Goal: Task Accomplishment & Management: Use online tool/utility

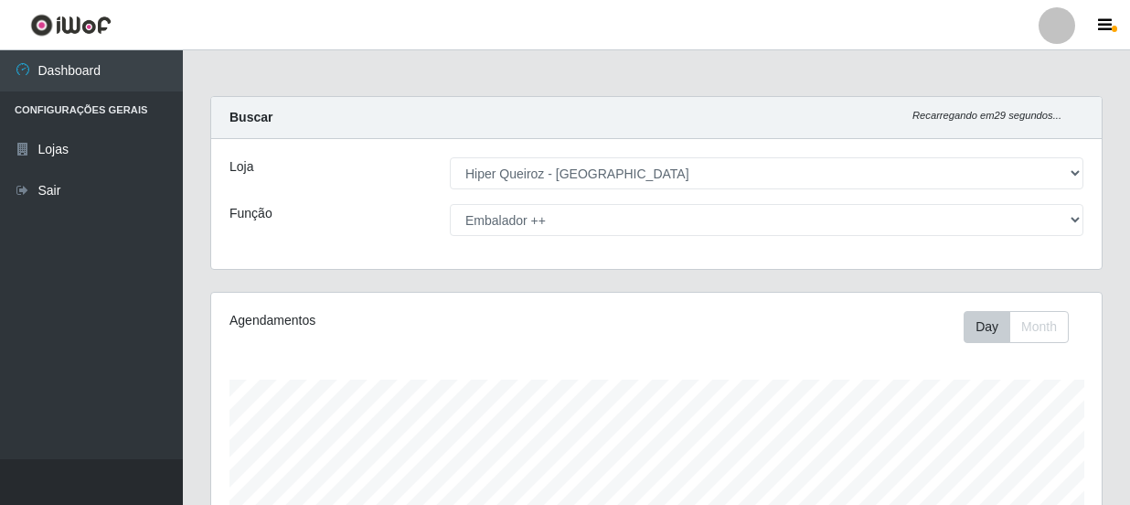
select select "513"
select select "71"
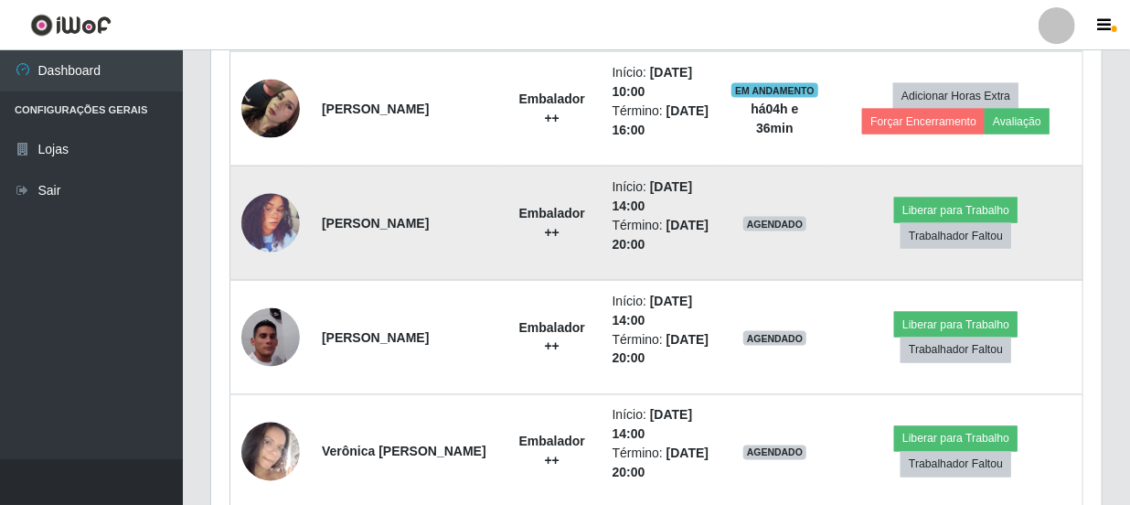
scroll to position [1213, 0]
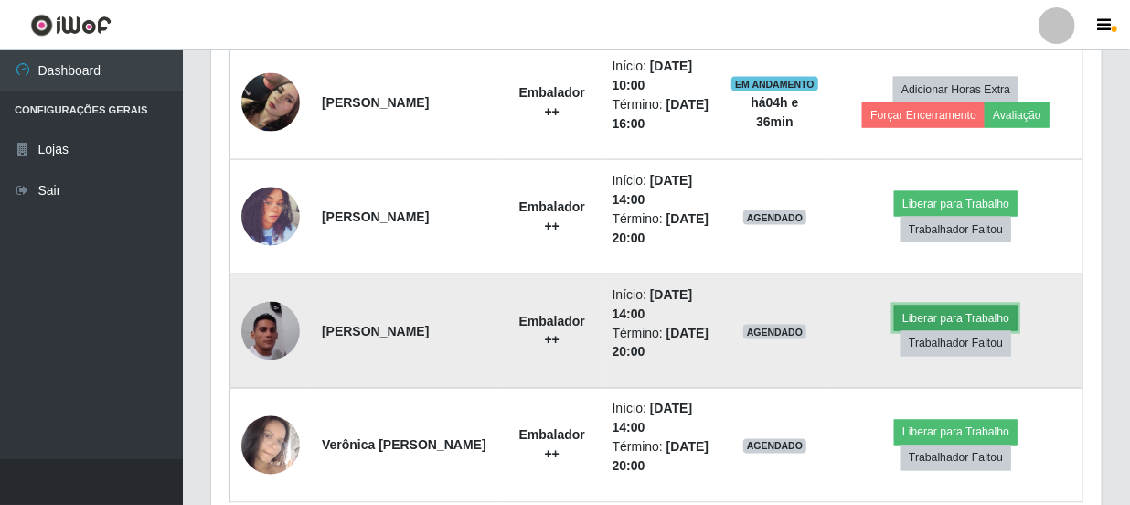
click at [1006, 317] on button "Liberar para Trabalho" at bounding box center [955, 318] width 123 height 26
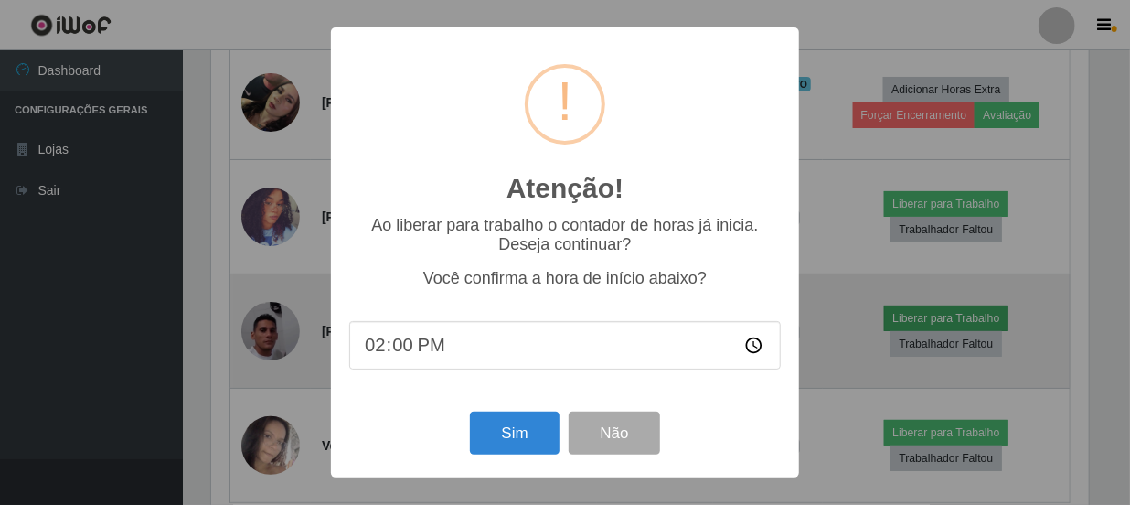
scroll to position [379, 882]
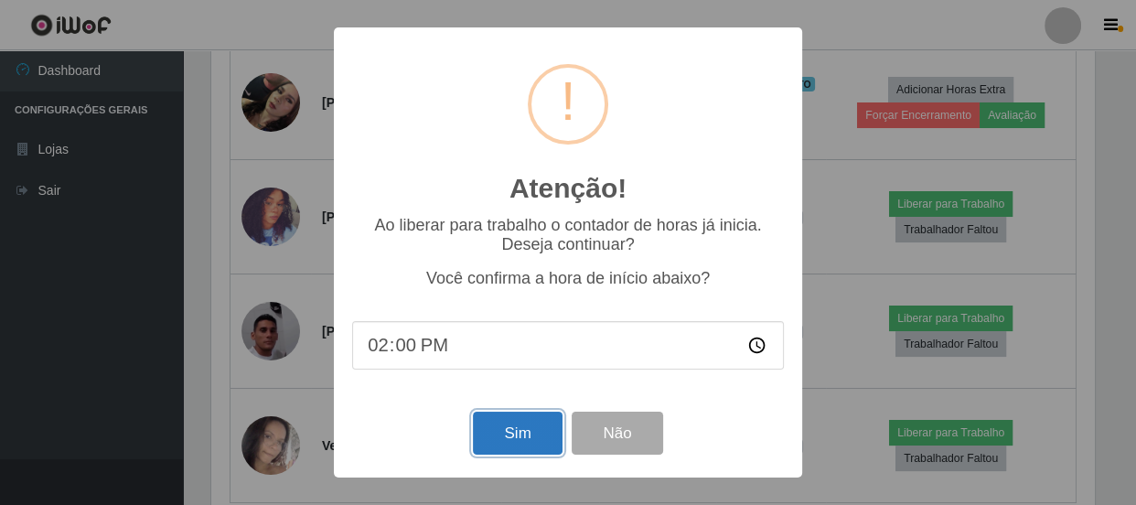
click at [551, 437] on button "Sim" at bounding box center [517, 432] width 89 height 43
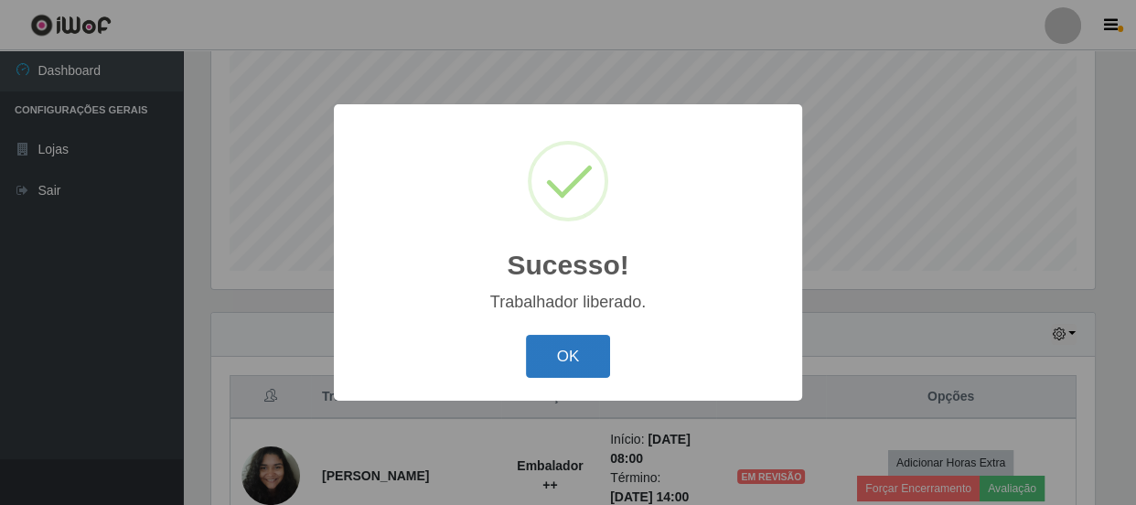
click at [550, 364] on button "OK" at bounding box center [568, 356] width 85 height 43
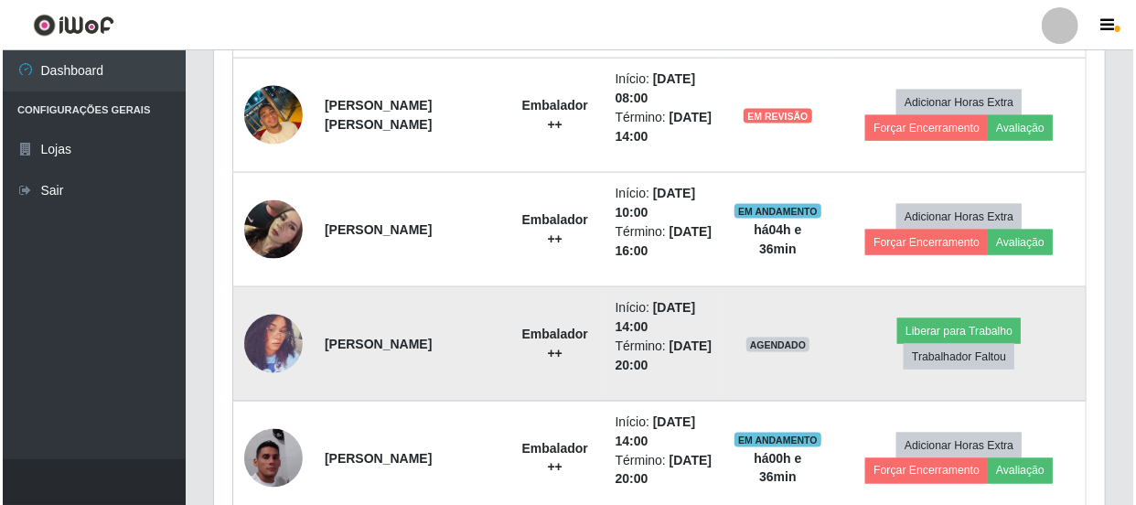
scroll to position [1131, 0]
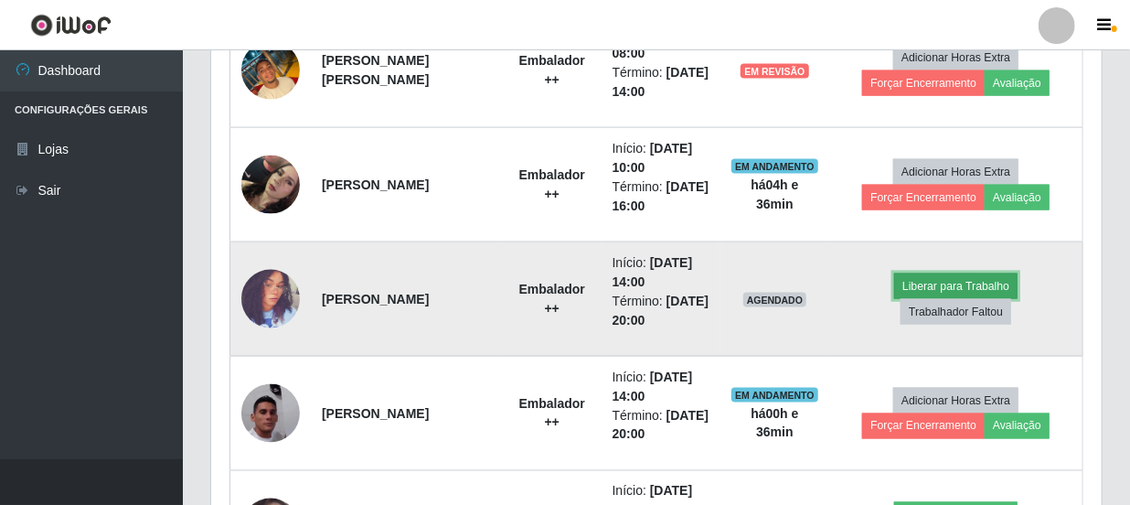
click at [927, 283] on button "Liberar para Trabalho" at bounding box center [955, 286] width 123 height 26
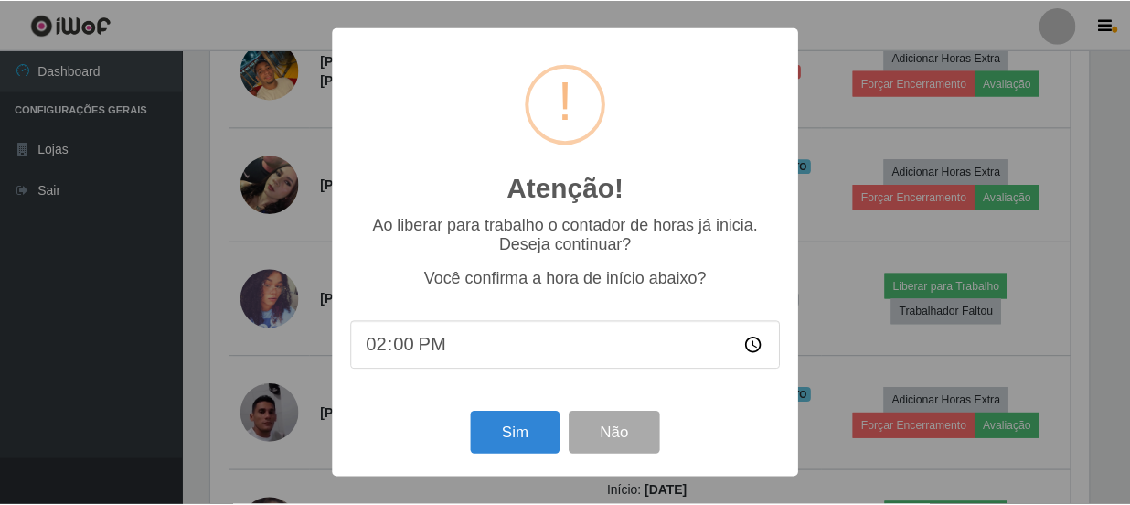
scroll to position [379, 882]
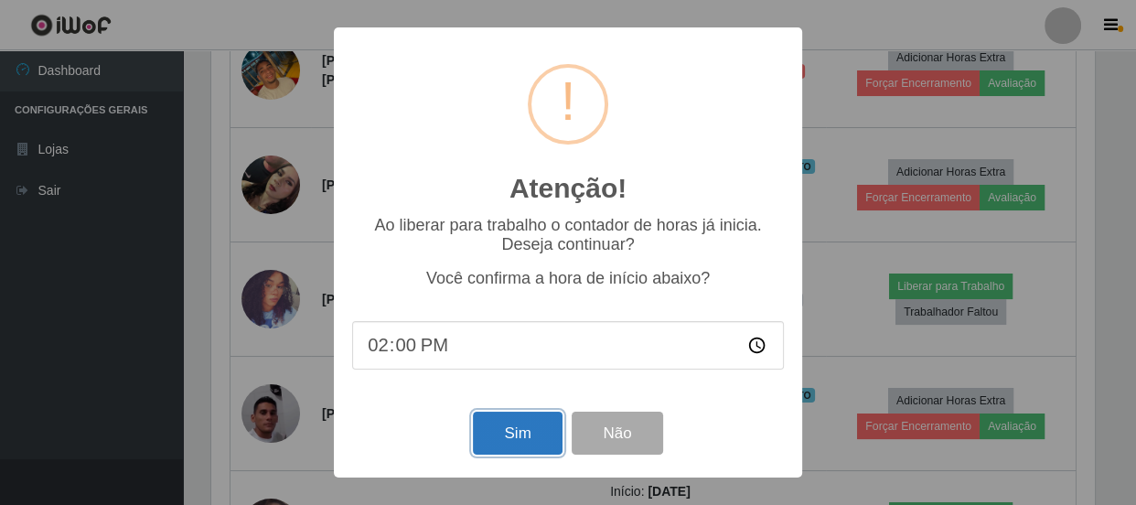
click at [511, 438] on button "Sim" at bounding box center [517, 432] width 89 height 43
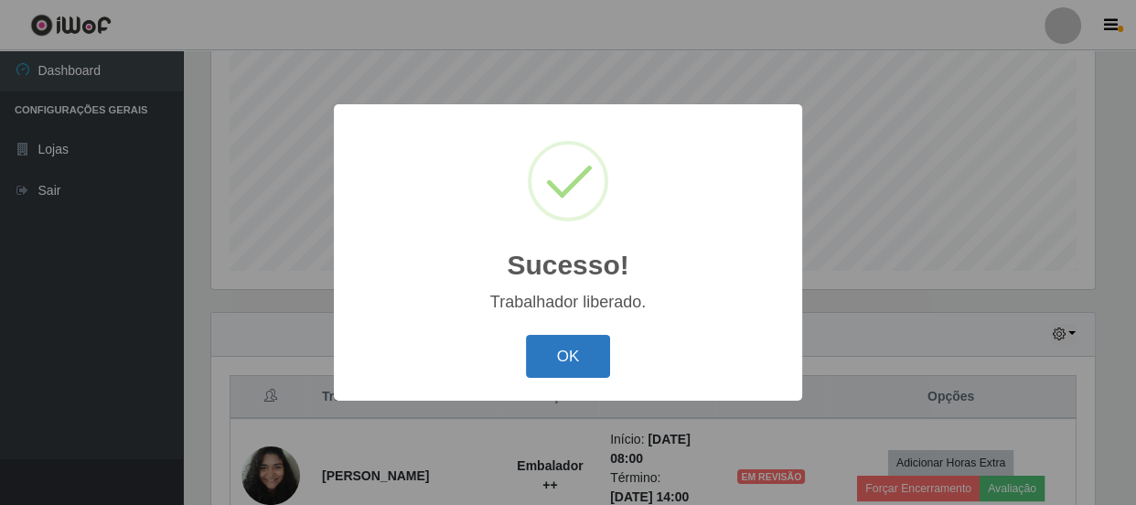
click at [560, 354] on button "OK" at bounding box center [568, 356] width 85 height 43
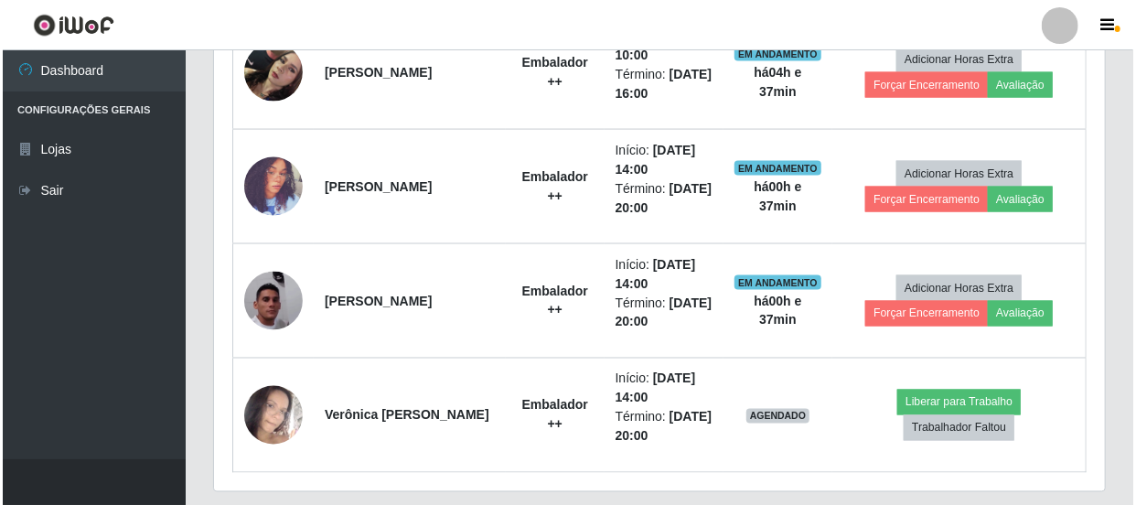
scroll to position [1296, 0]
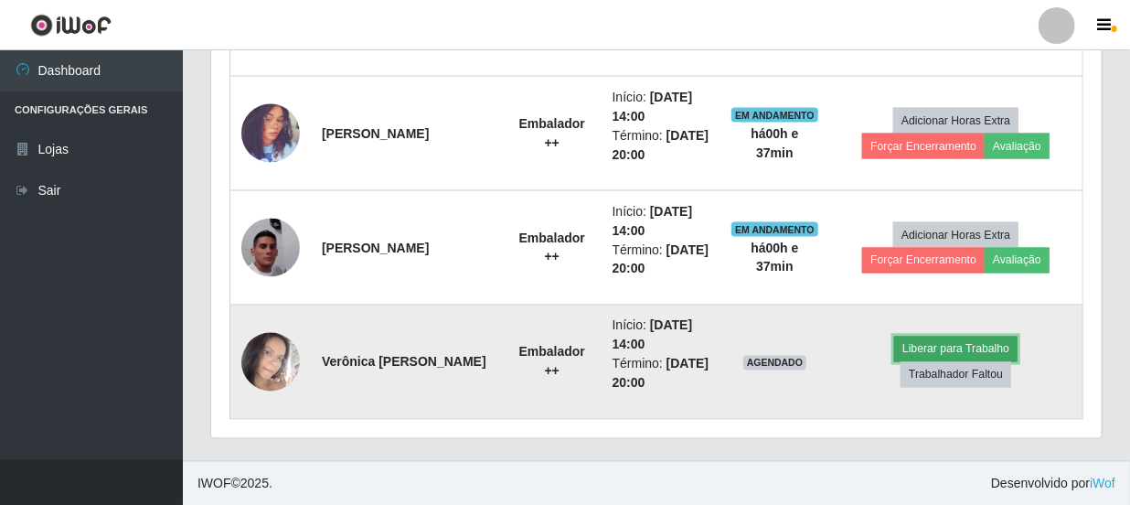
click at [1009, 345] on button "Liberar para Trabalho" at bounding box center [955, 349] width 123 height 26
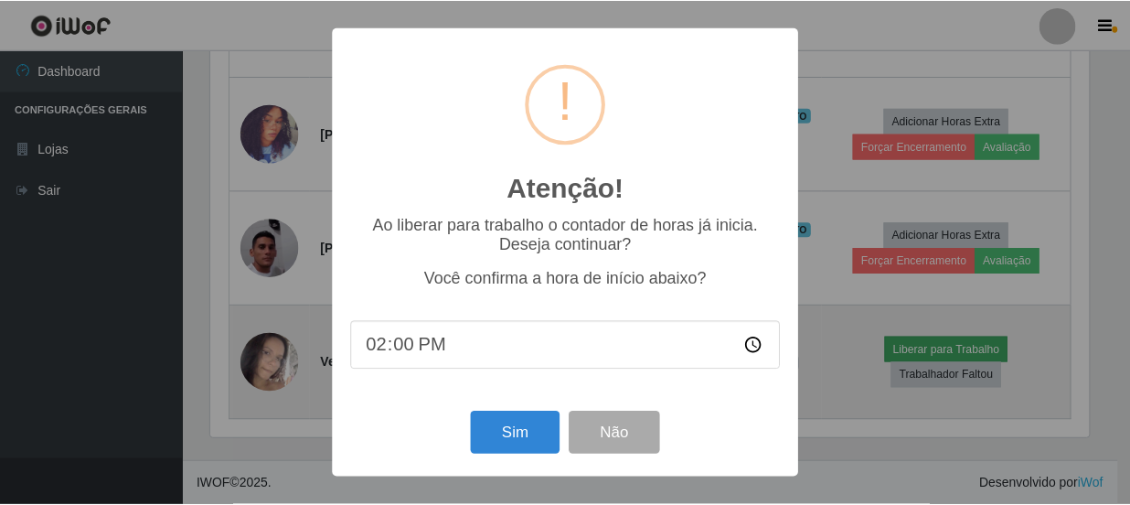
scroll to position [379, 882]
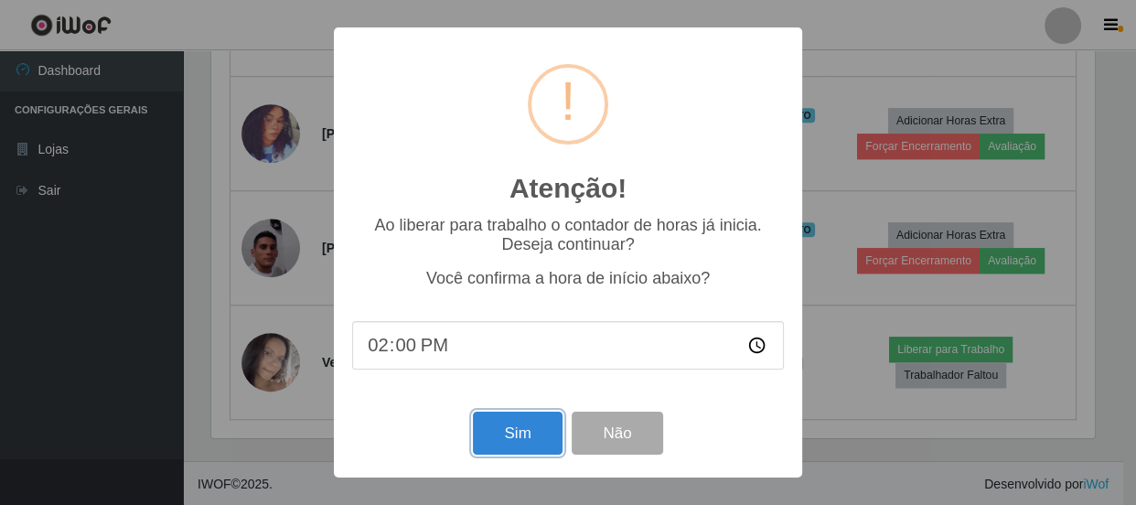
click at [519, 429] on button "Sim" at bounding box center [517, 432] width 89 height 43
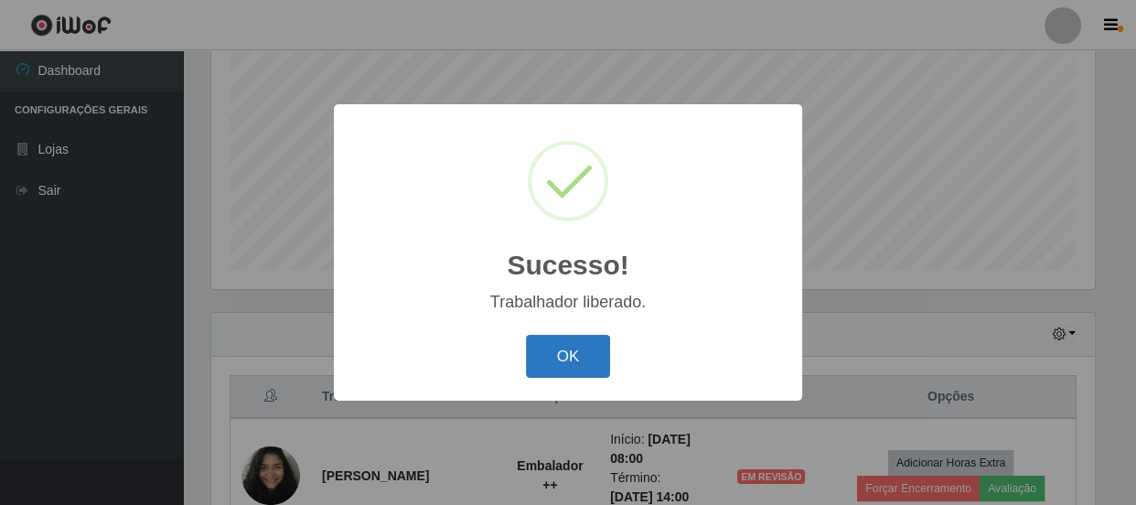
click at [567, 365] on button "OK" at bounding box center [568, 356] width 85 height 43
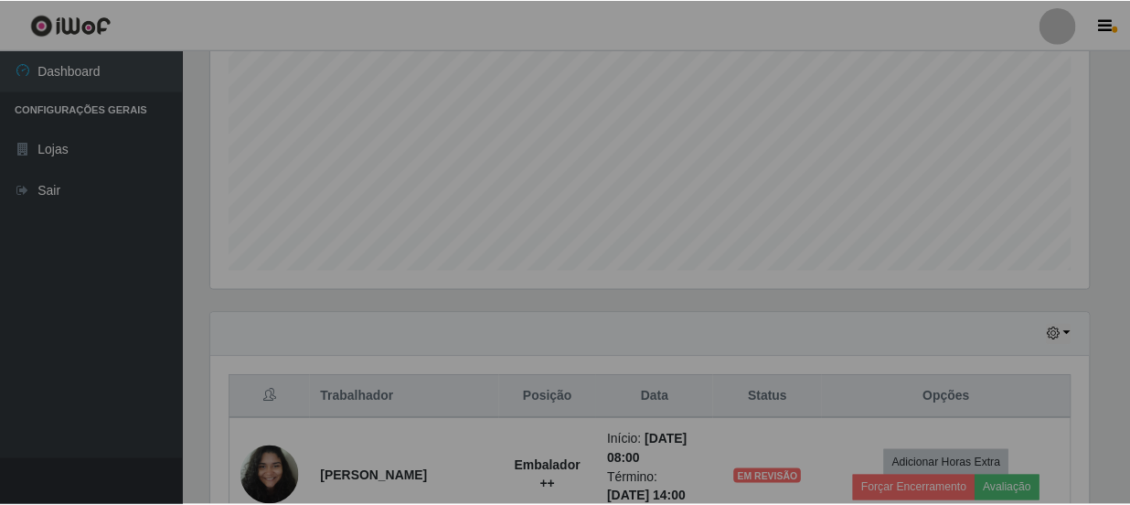
scroll to position [379, 890]
